Goal: Information Seeking & Learning: Find specific fact

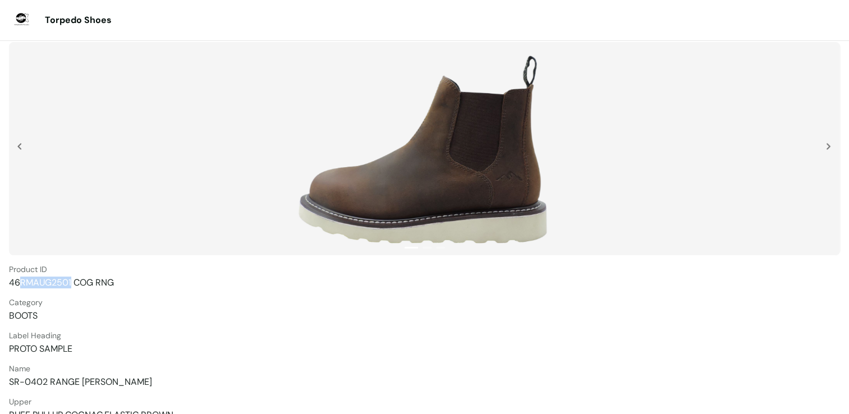
drag, startPoint x: 21, startPoint y: 282, endPoint x: 70, endPoint y: 283, distance: 48.3
click at [70, 283] on span "46RMAUG2501 COG RNG" at bounding box center [424, 283] width 831 height 12
copy span "RMAUG2501"
click at [12, 278] on span "46RMAUG2501 COG RNG" at bounding box center [424, 283] width 831 height 12
click at [8, 281] on section "Torpedo Shoes 1 2 3 Product ID 46RMAUG2501 COG RNG Category BOOTS Label Heading…" at bounding box center [424, 345] width 849 height 691
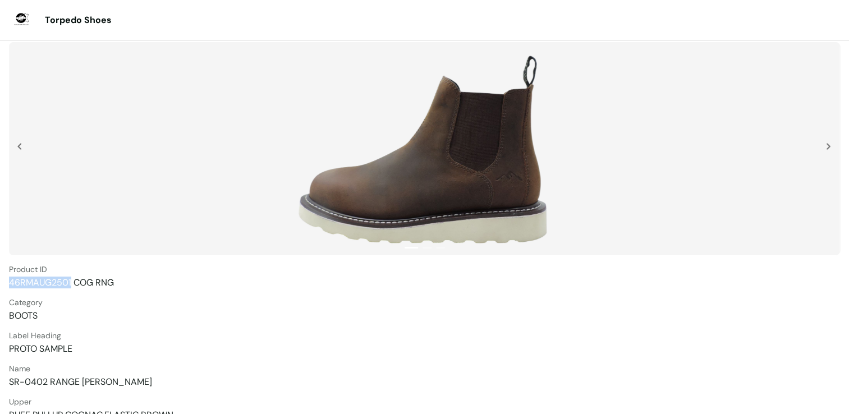
drag, startPoint x: 11, startPoint y: 281, endPoint x: 71, endPoint y: 286, distance: 60.9
click at [71, 286] on span "46RMAUG2501 COG RNG" at bounding box center [424, 283] width 831 height 12
click at [4, 383] on section "Torpedo Shoes 1 2 3 Product ID 46RMAUG2501 COG RNG Category BOOTS Label Heading…" at bounding box center [424, 345] width 849 height 691
drag, startPoint x: 10, startPoint y: 383, endPoint x: 112, endPoint y: 381, distance: 101.6
click at [112, 381] on span "SR-0402 RANGE [PERSON_NAME]" at bounding box center [424, 382] width 831 height 12
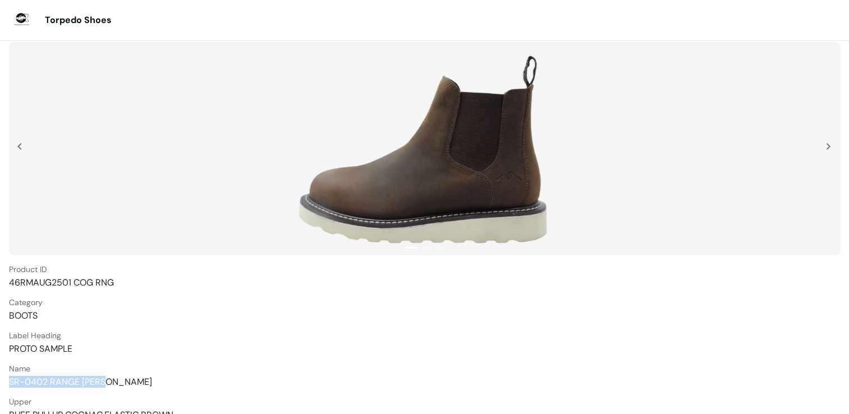
copy span "SR-0402 RANGE [PERSON_NAME]"
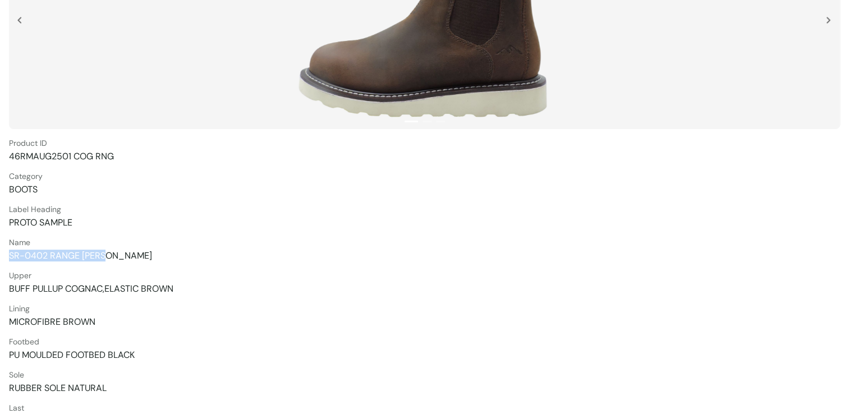
scroll to position [225, 0]
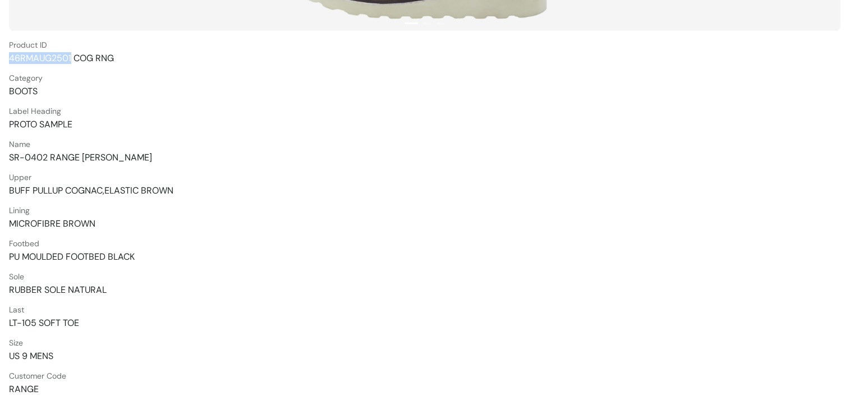
drag, startPoint x: 9, startPoint y: 57, endPoint x: 71, endPoint y: 61, distance: 61.8
click at [71, 61] on span "46RMAUG2501 COG RNG" at bounding box center [424, 58] width 831 height 12
copy span "46RMAUG2501"
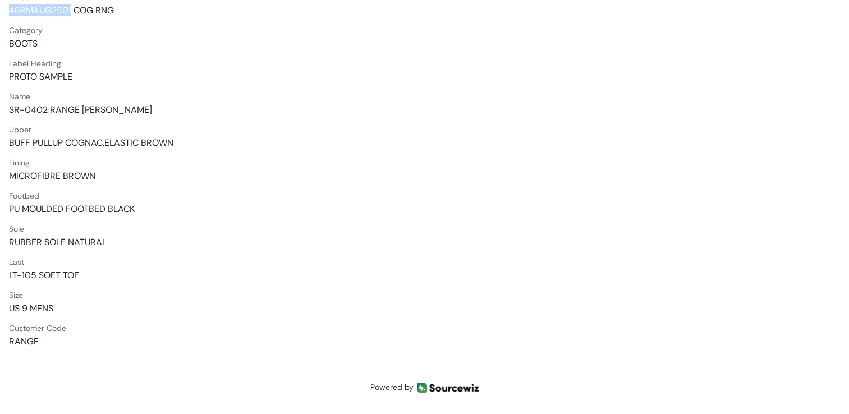
scroll to position [276, 0]
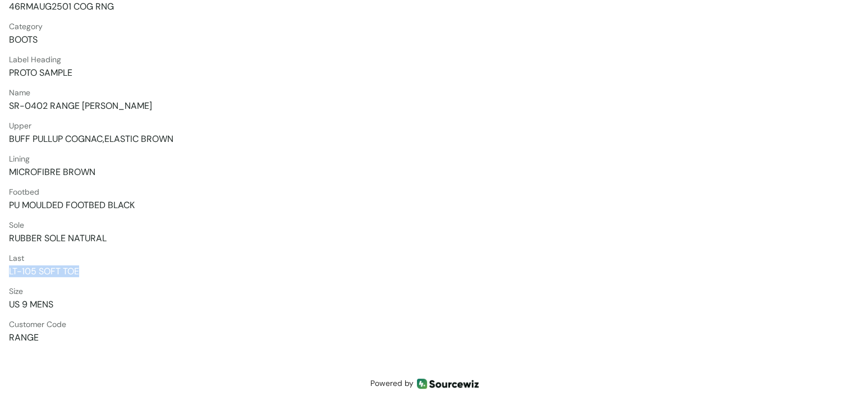
drag, startPoint x: 9, startPoint y: 269, endPoint x: 86, endPoint y: 268, distance: 76.9
click at [86, 268] on span "LT-105 SOFT TOE" at bounding box center [424, 271] width 831 height 12
copy span "LT-105 SOFT TOE"
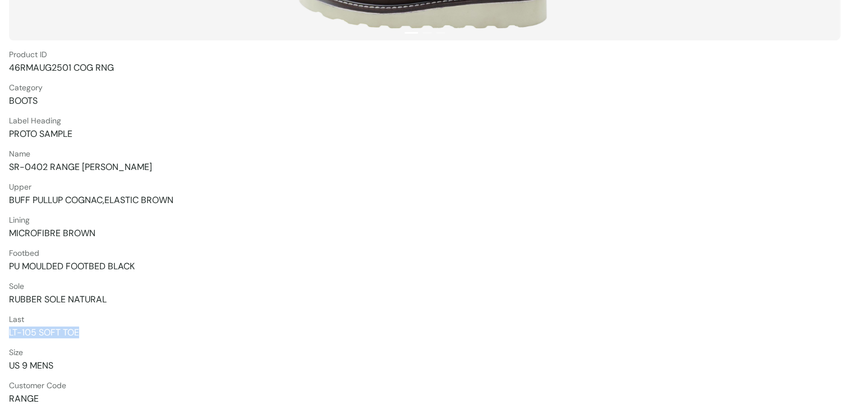
scroll to position [220, 0]
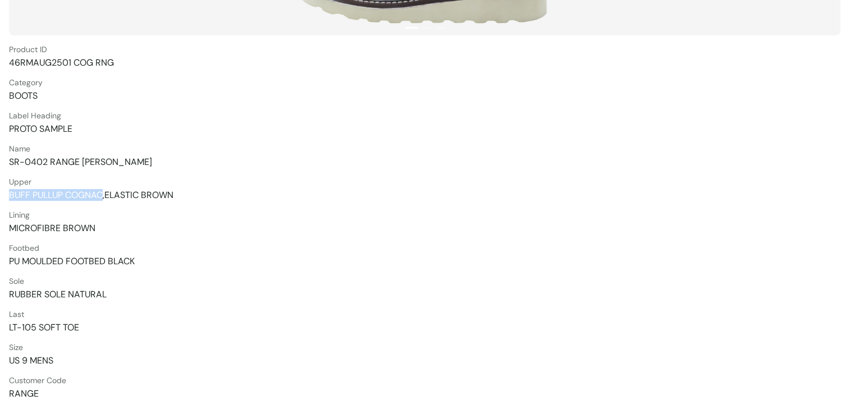
drag, startPoint x: 9, startPoint y: 192, endPoint x: 103, endPoint y: 192, distance: 94.3
click at [103, 192] on span "BUFF PULLUP COGNAC,ELASTIC BROWN" at bounding box center [424, 195] width 831 height 12
copy span "BUFF PULLUP COGNAC"
drag, startPoint x: 94, startPoint y: 230, endPoint x: 11, endPoint y: 226, distance: 83.8
click at [11, 226] on span "MICROFIBRE BROWN" at bounding box center [424, 228] width 831 height 12
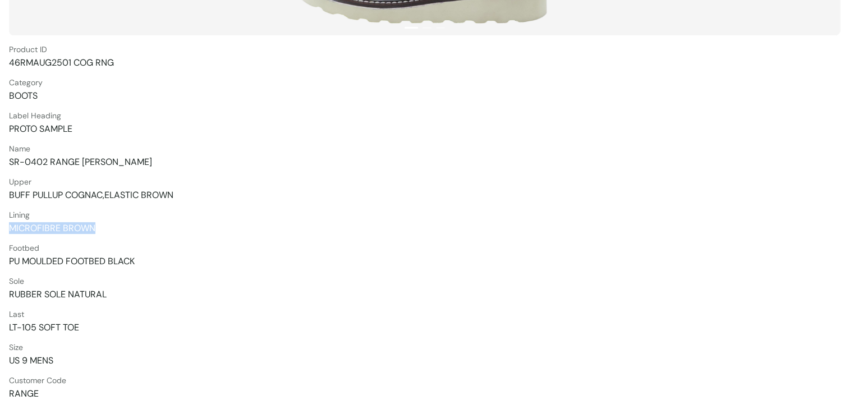
copy span "MICROFIBRE BROWN"
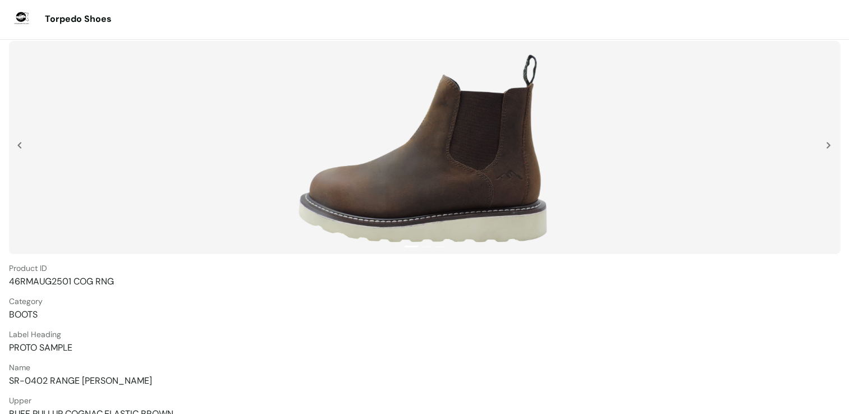
scroll to position [0, 0]
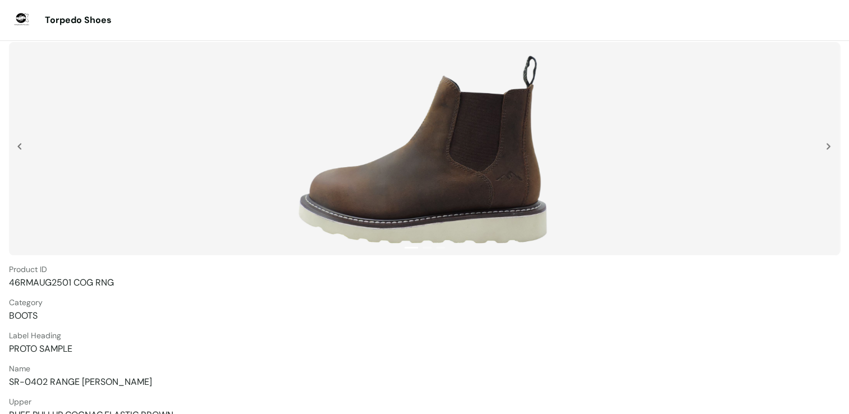
click at [530, 414] on html "Torpedo Shoes 1 2 3 Product ID 46RMAUG2501 COG RNG Category BOOTS Label Heading…" at bounding box center [424, 207] width 849 height 414
